Goal: Transaction & Acquisition: Purchase product/service

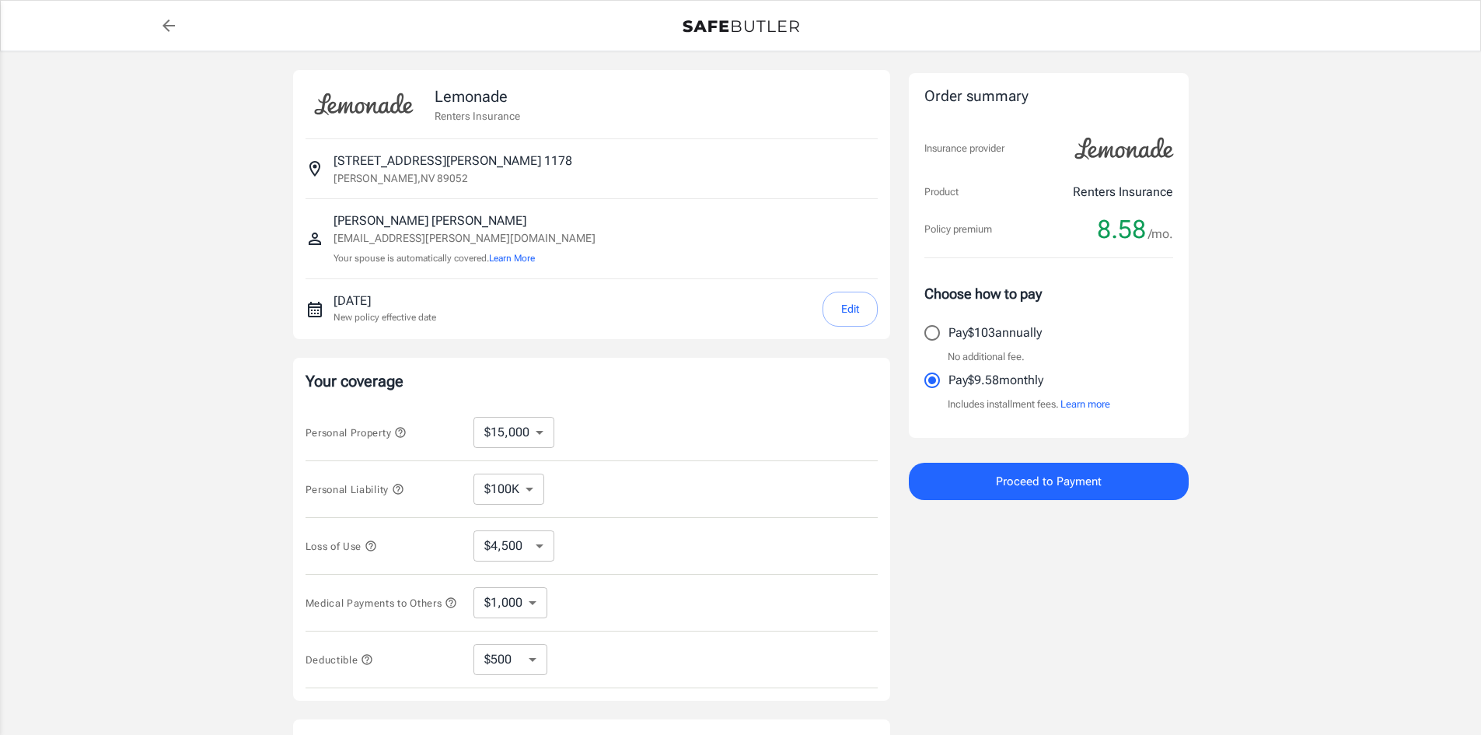
select select "15000"
select select "500"
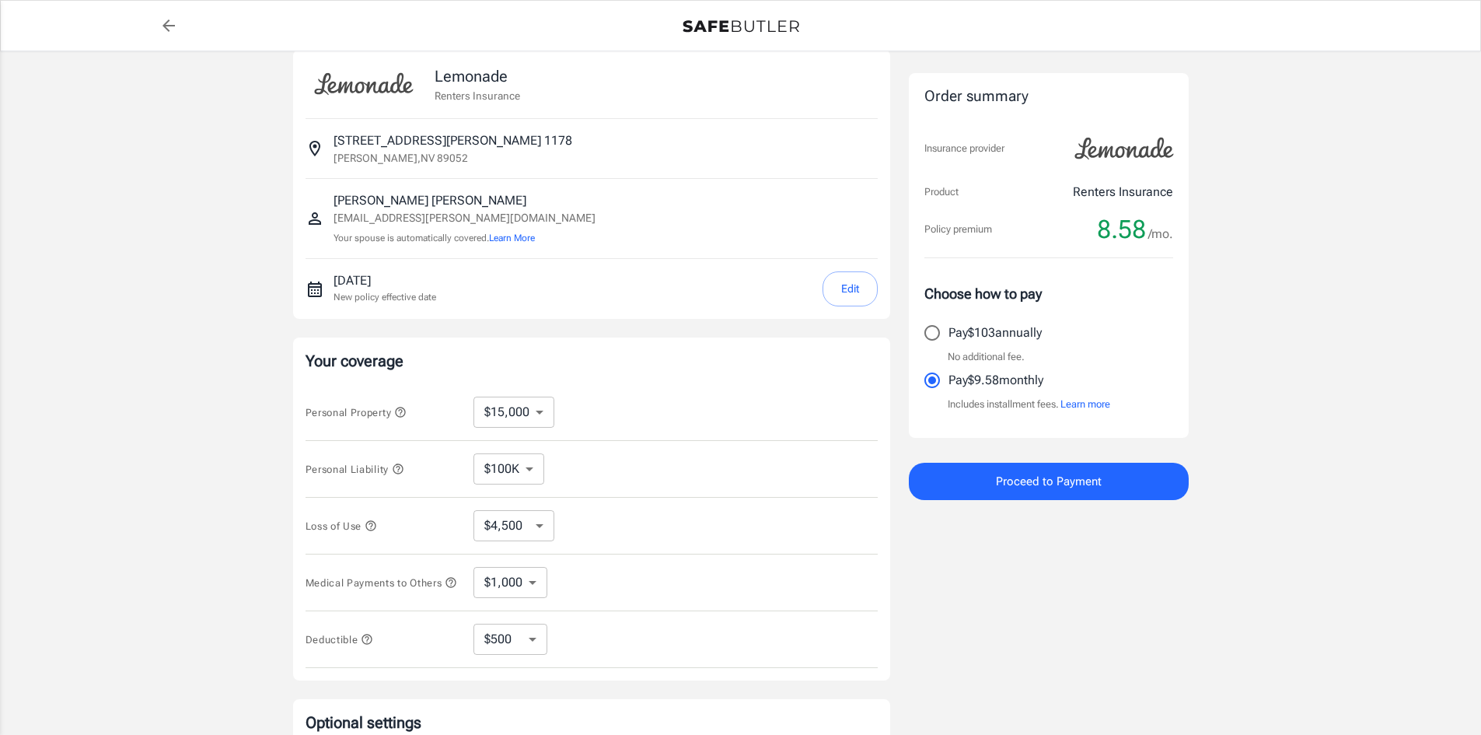
scroll to position [78, 0]
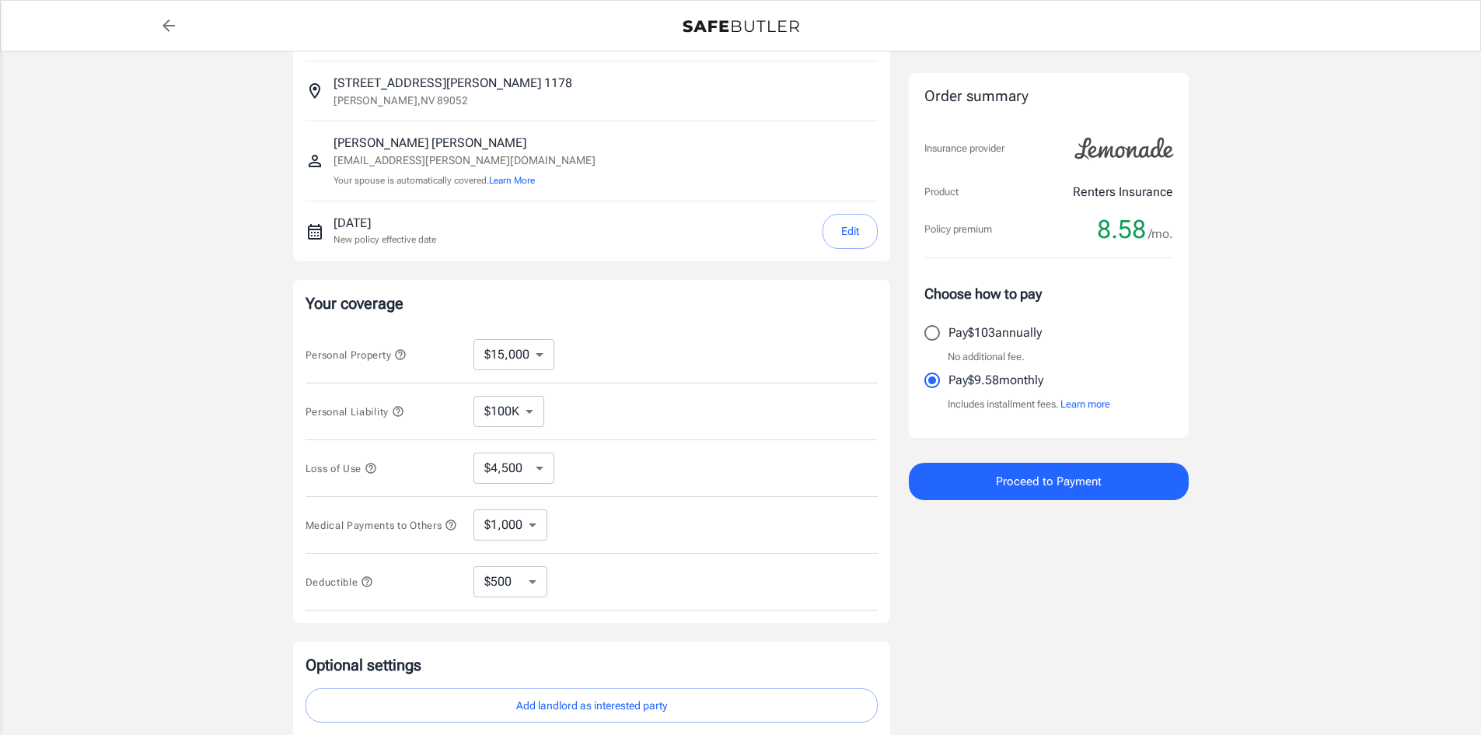
click at [512, 362] on select "$10,000 $15,000 $20,000 $25,000 $30,000 $40,000 $50,000 $100K $150K $200K $250K" at bounding box center [513, 354] width 81 height 31
select select "20000"
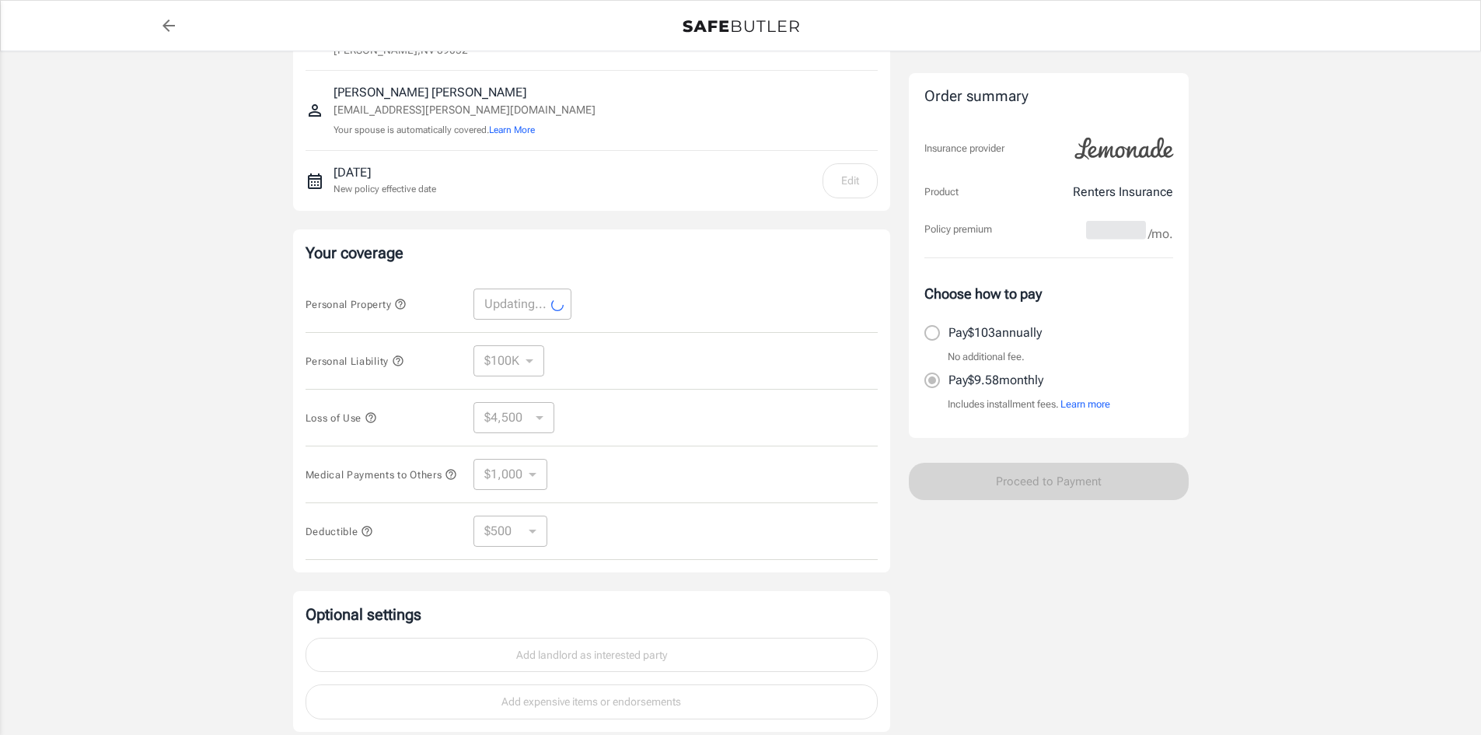
scroll to position [155, 0]
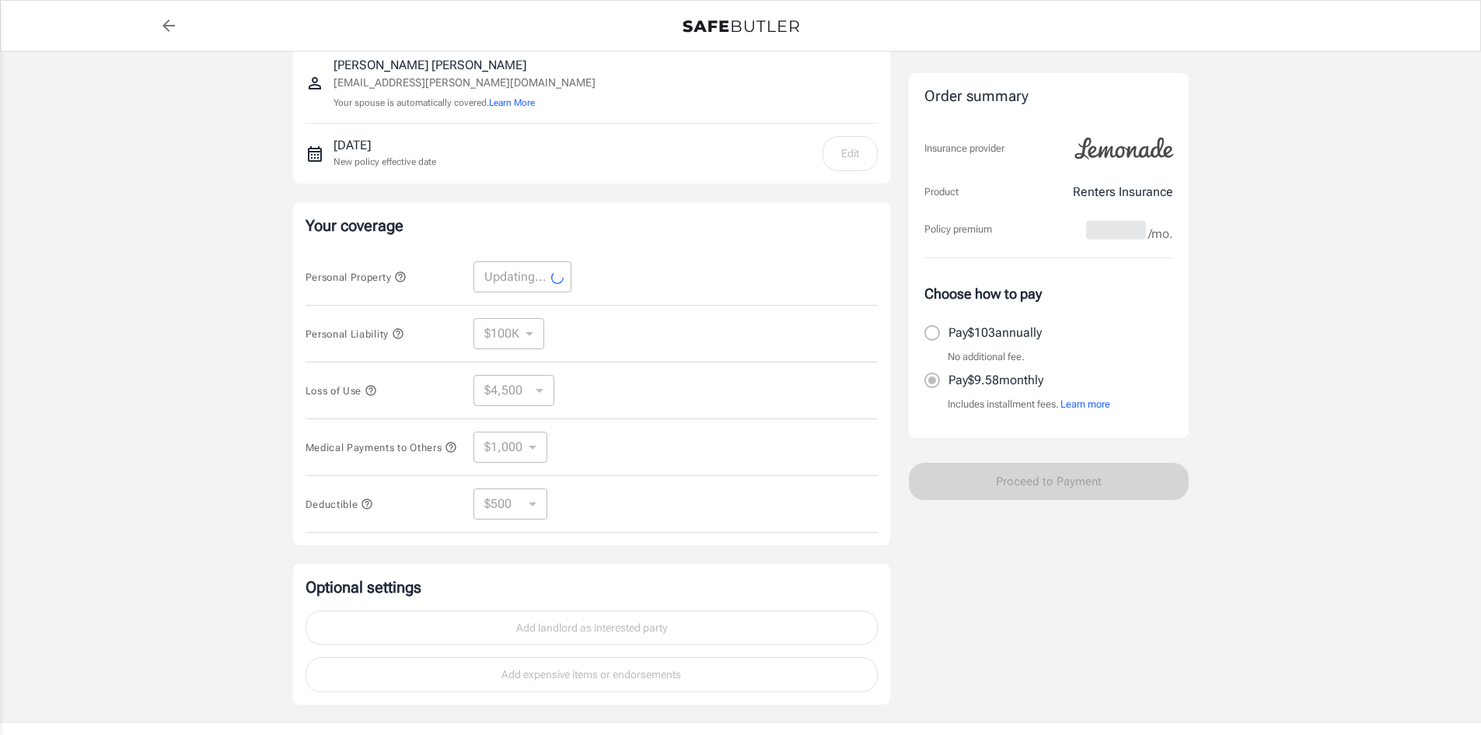
select select "20000"
select select "6000"
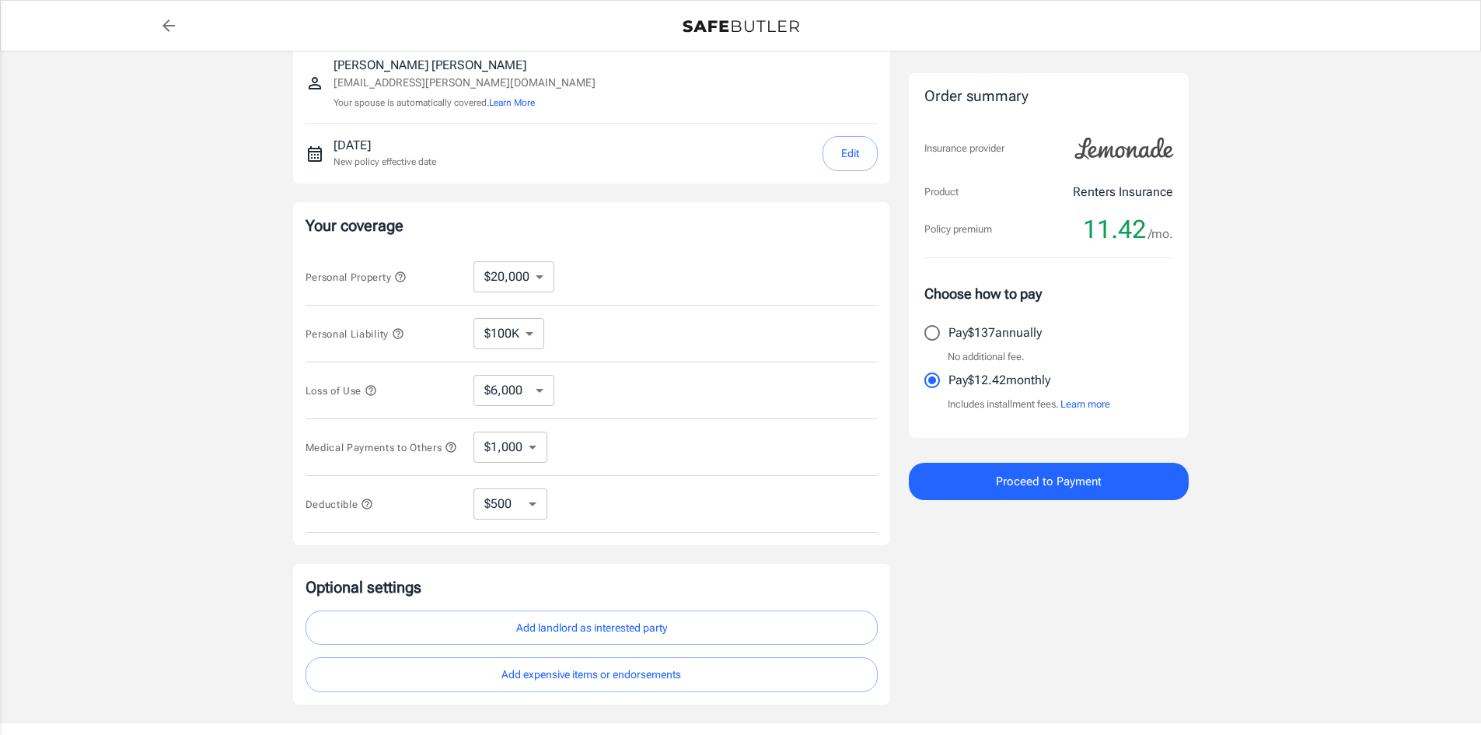
click at [512, 333] on select "$100K $200K $300K $400K $500K $1M" at bounding box center [508, 333] width 71 height 31
select select "200000"
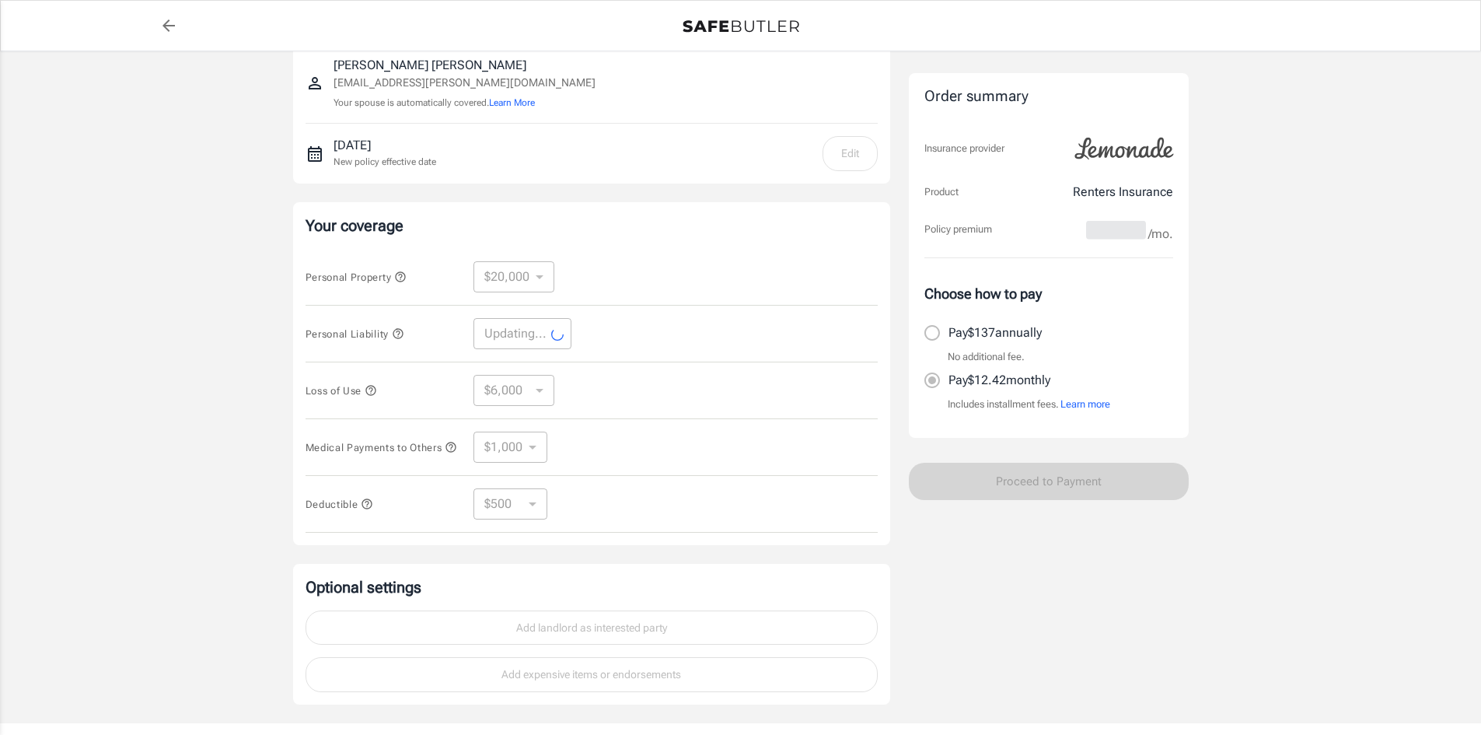
select select "200000"
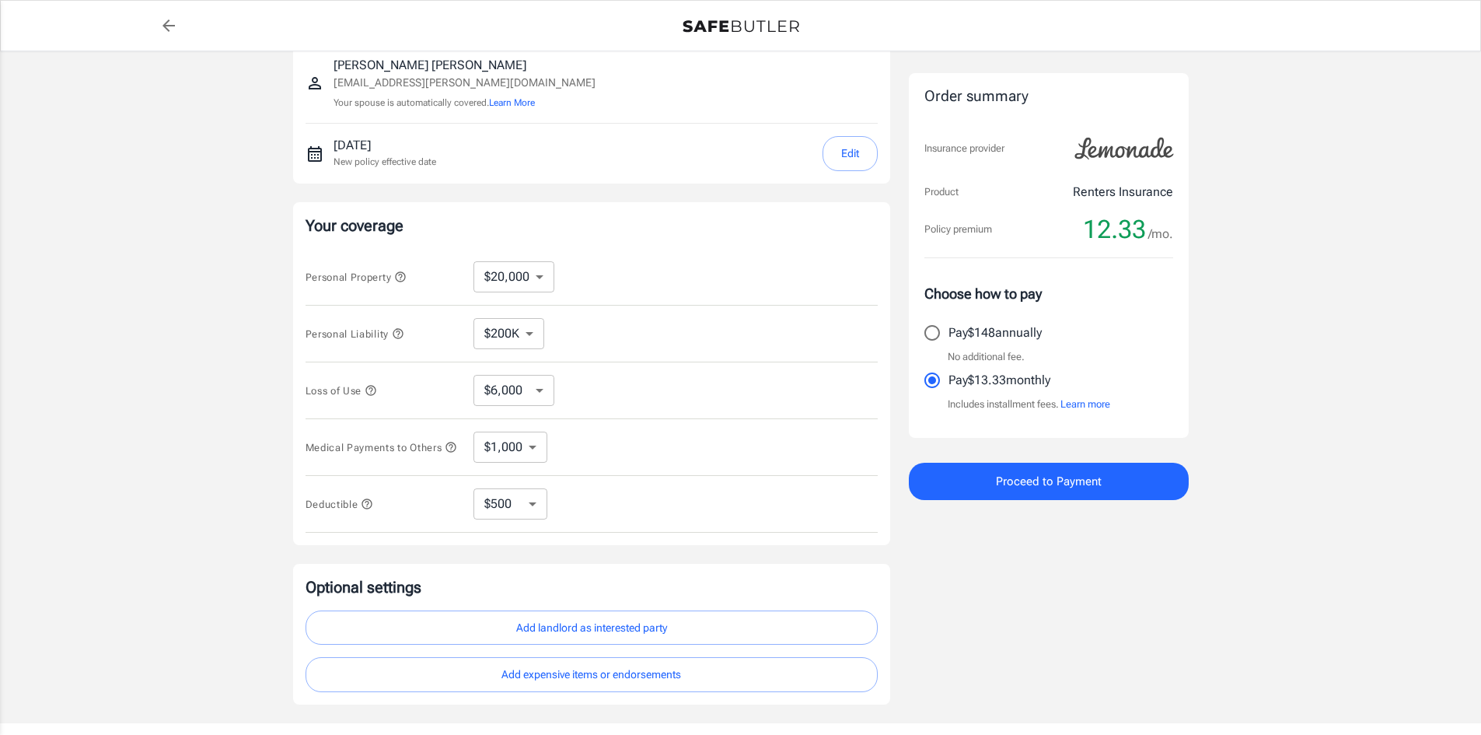
click at [523, 389] on select "$6,000 $9,000 $15,000 $24,000 $36,000 $54,000 $81,000 $120K $177K $198K" at bounding box center [513, 390] width 81 height 31
click at [648, 353] on div "Personal Liability $100K $200K $300K $400K $500K $1M ​" at bounding box center [591, 333] width 572 height 57
click at [516, 452] on select "$1,000 $2,000 $3,000 $4,000 $5,000" at bounding box center [510, 446] width 74 height 31
click at [652, 456] on div "Medical Payments to Others $1,000 $2,000 $3,000 $4,000 $5,000 ​" at bounding box center [591, 447] width 572 height 57
click at [534, 513] on select "$250 $500 $1,000 $2,500" at bounding box center [510, 503] width 74 height 31
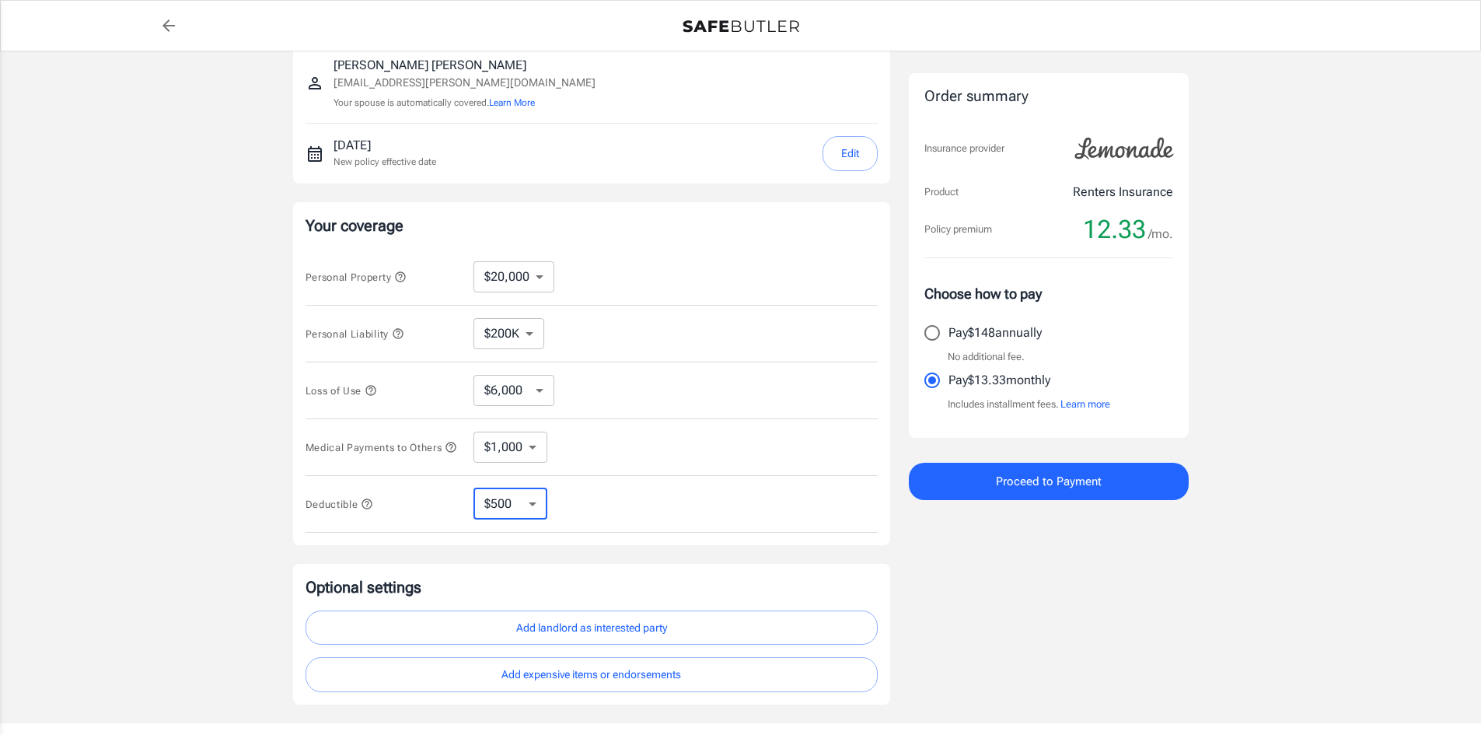
select select "250"
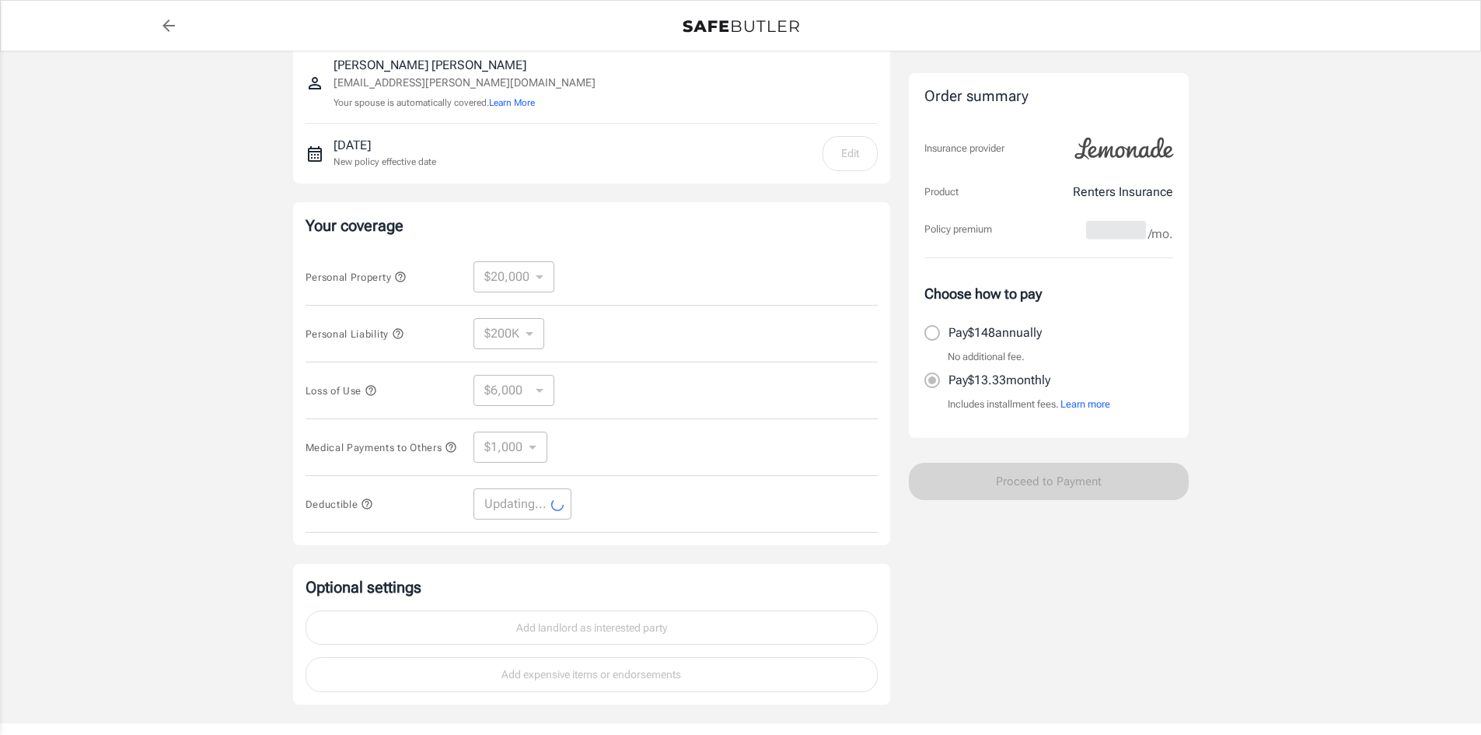
select select "250"
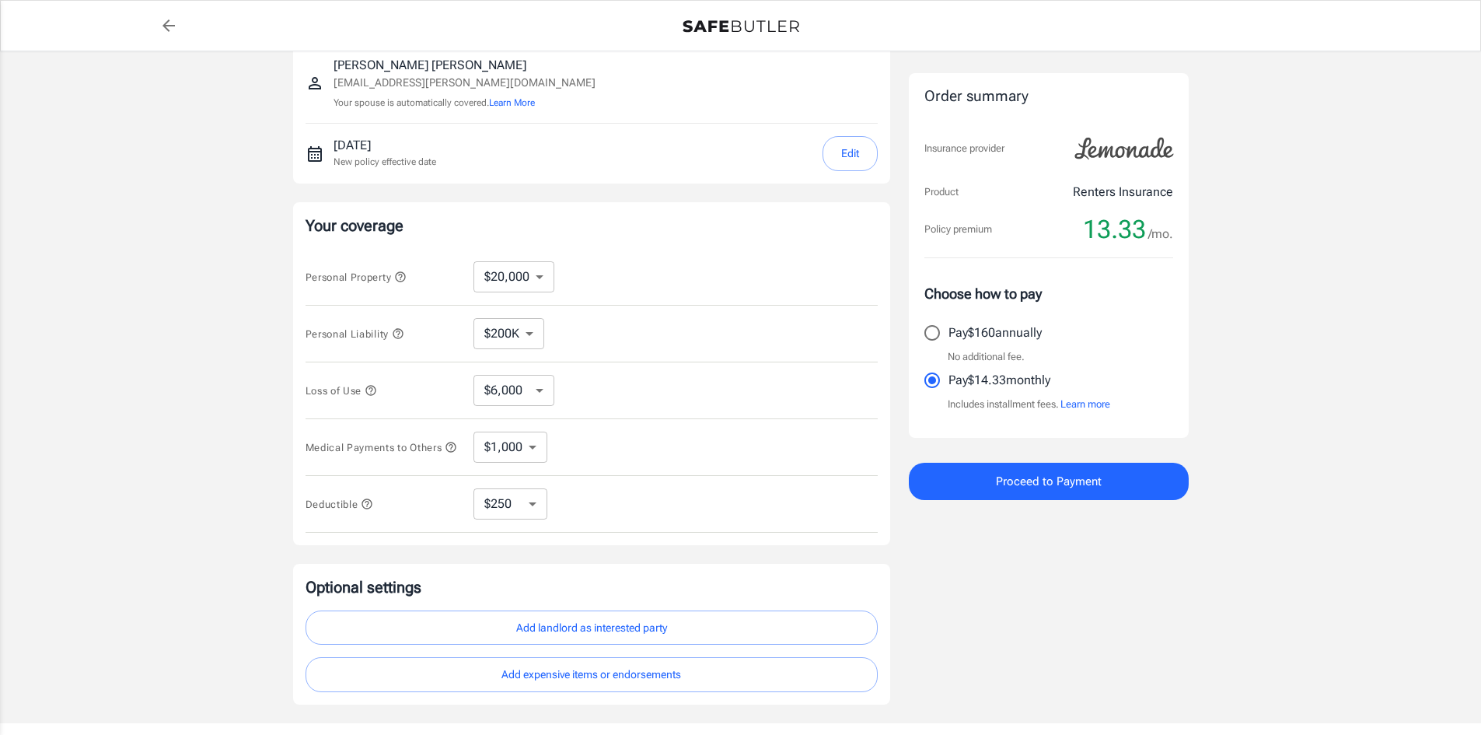
click at [520, 276] on select "$10,000 $15,000 $20,000 $25,000 $30,000 $40,000 $50,000 $100K $150K $200K $250K" at bounding box center [513, 276] width 81 height 31
select select "15000"
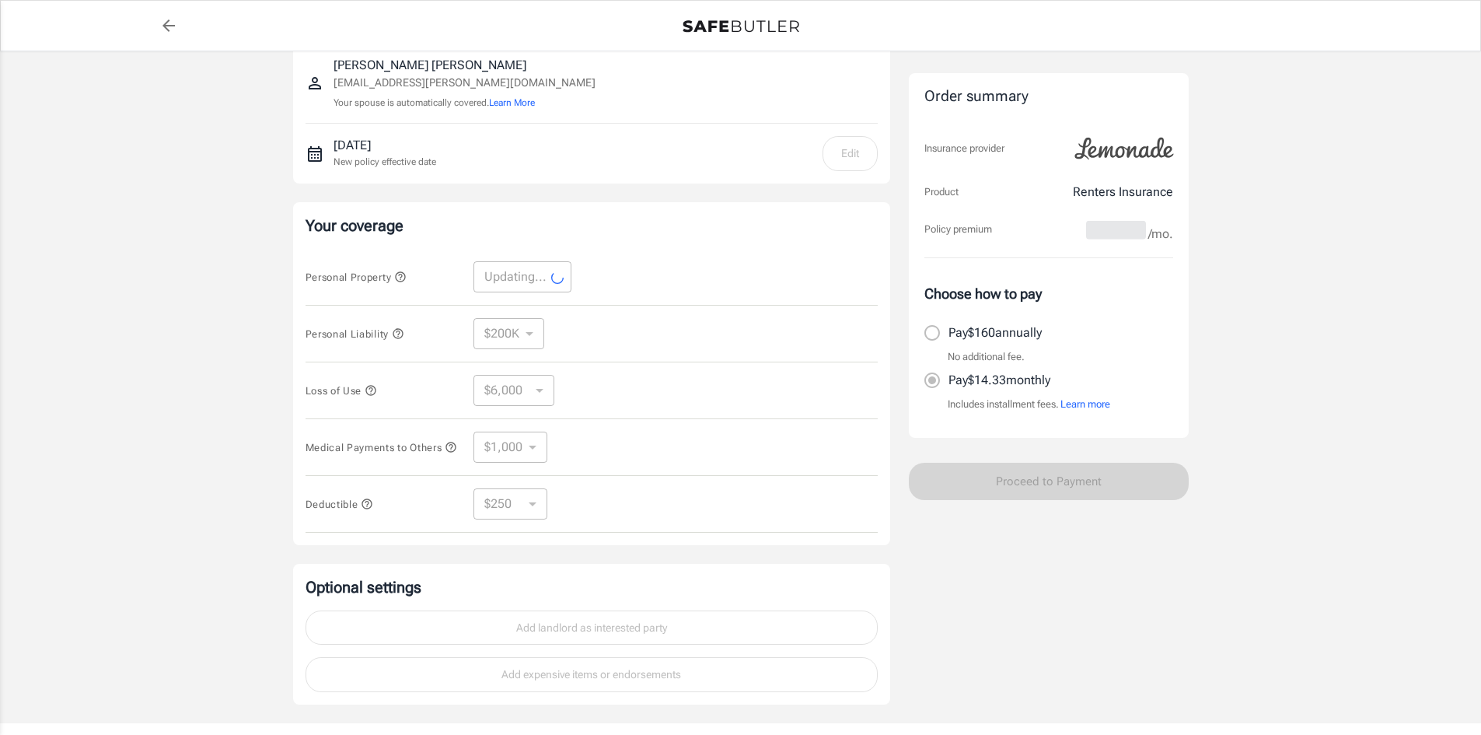
select select "15000"
select select "4500"
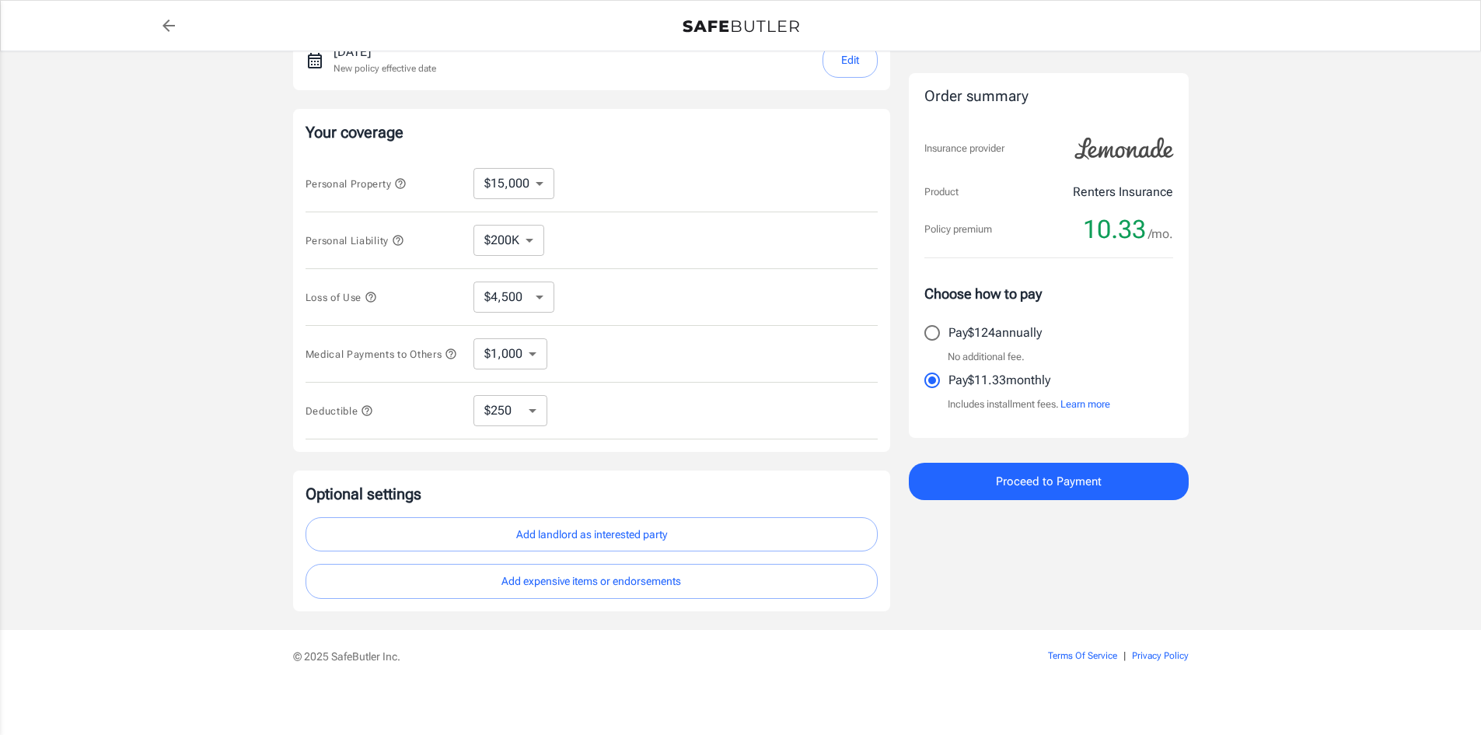
scroll to position [259, 0]
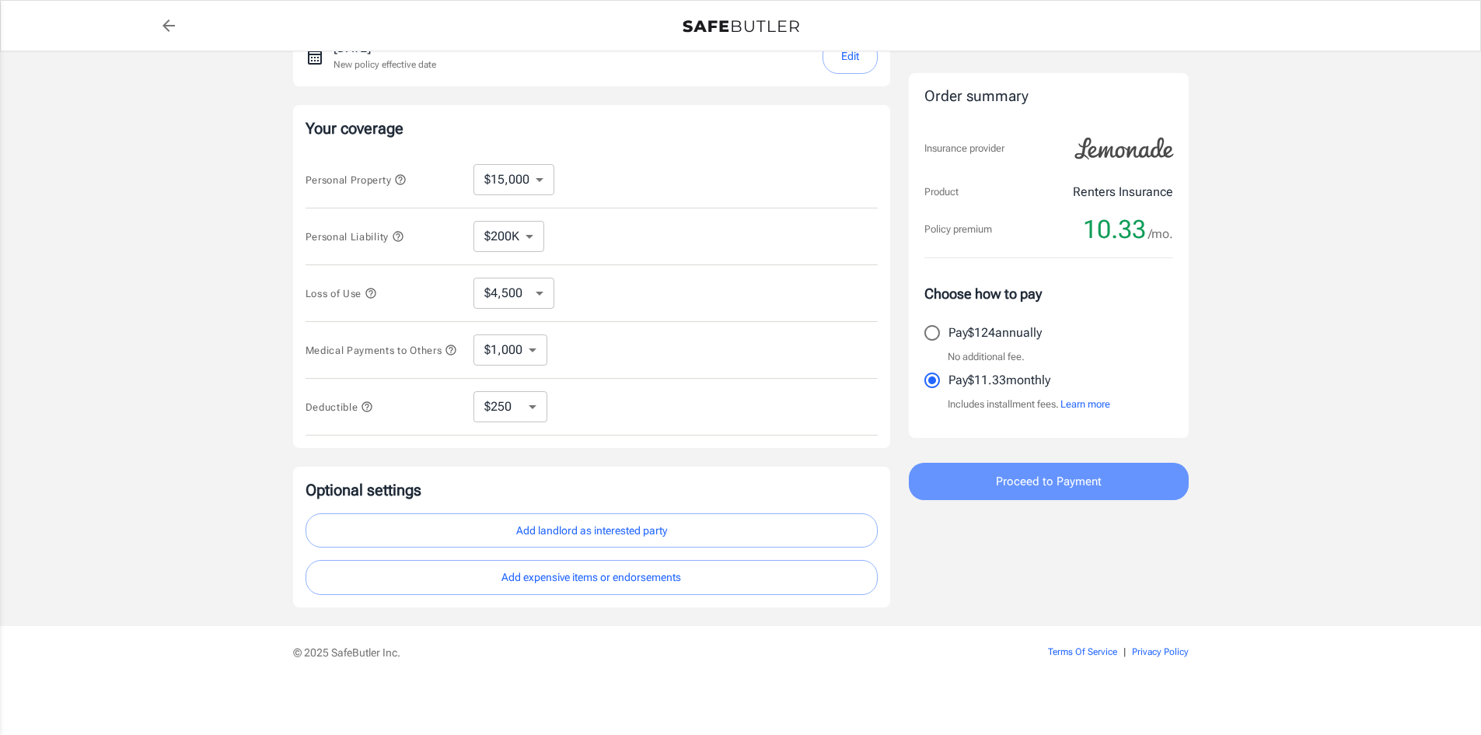
click at [1007, 469] on button "Proceed to Payment" at bounding box center [1049, 480] width 280 height 37
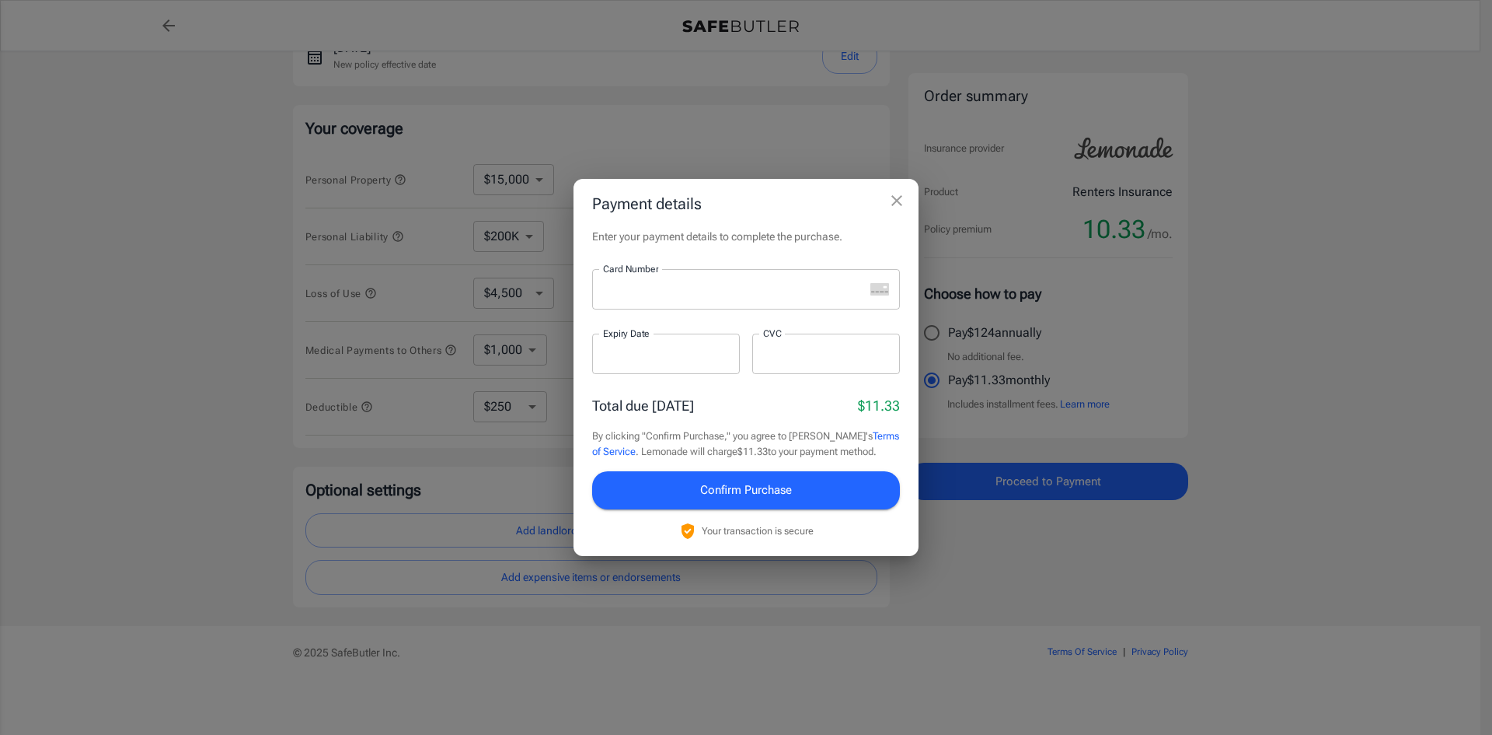
click at [891, 203] on icon "close" at bounding box center [897, 200] width 19 height 19
